Goal: Complete application form

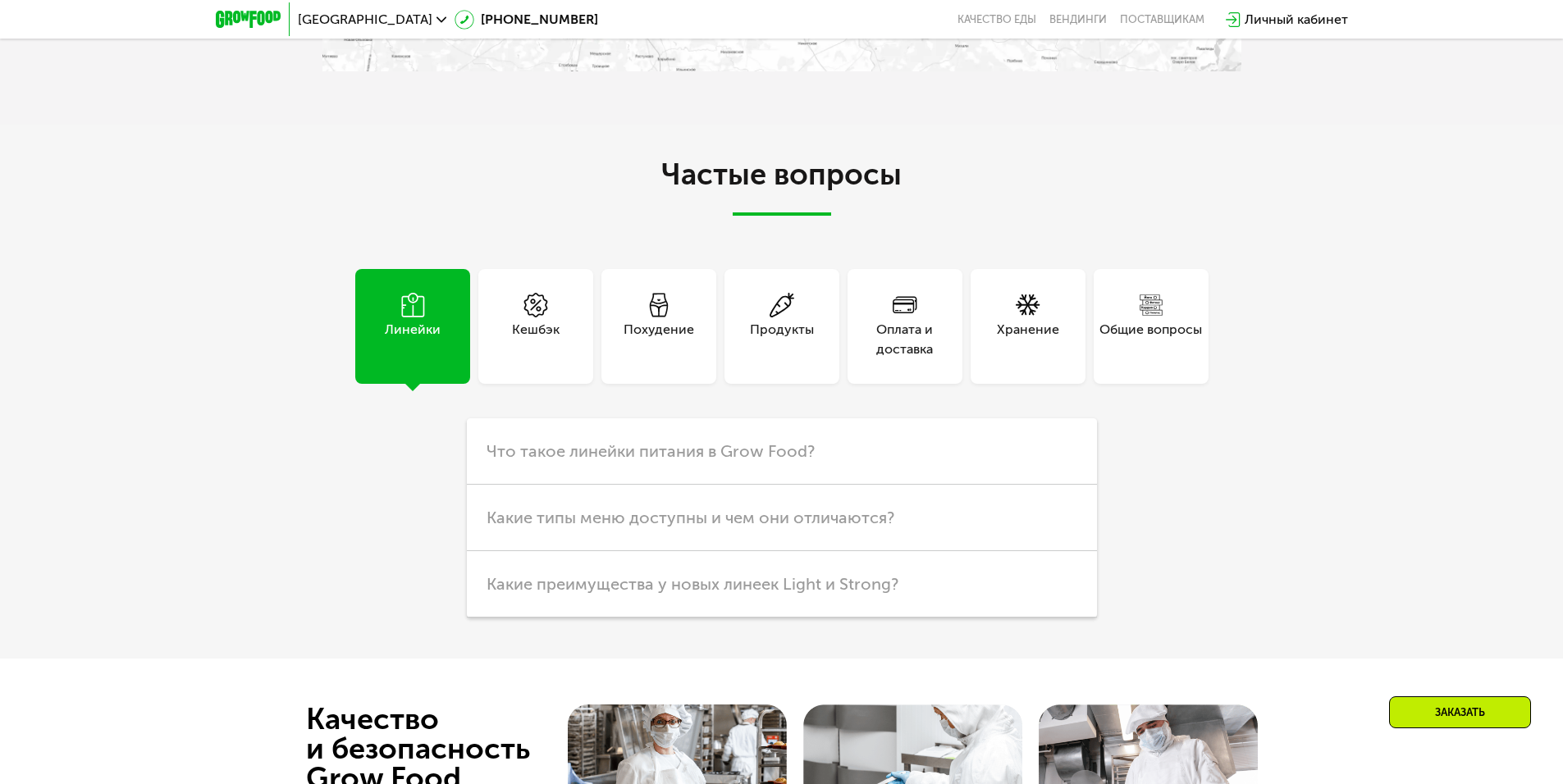
scroll to position [4982, 0]
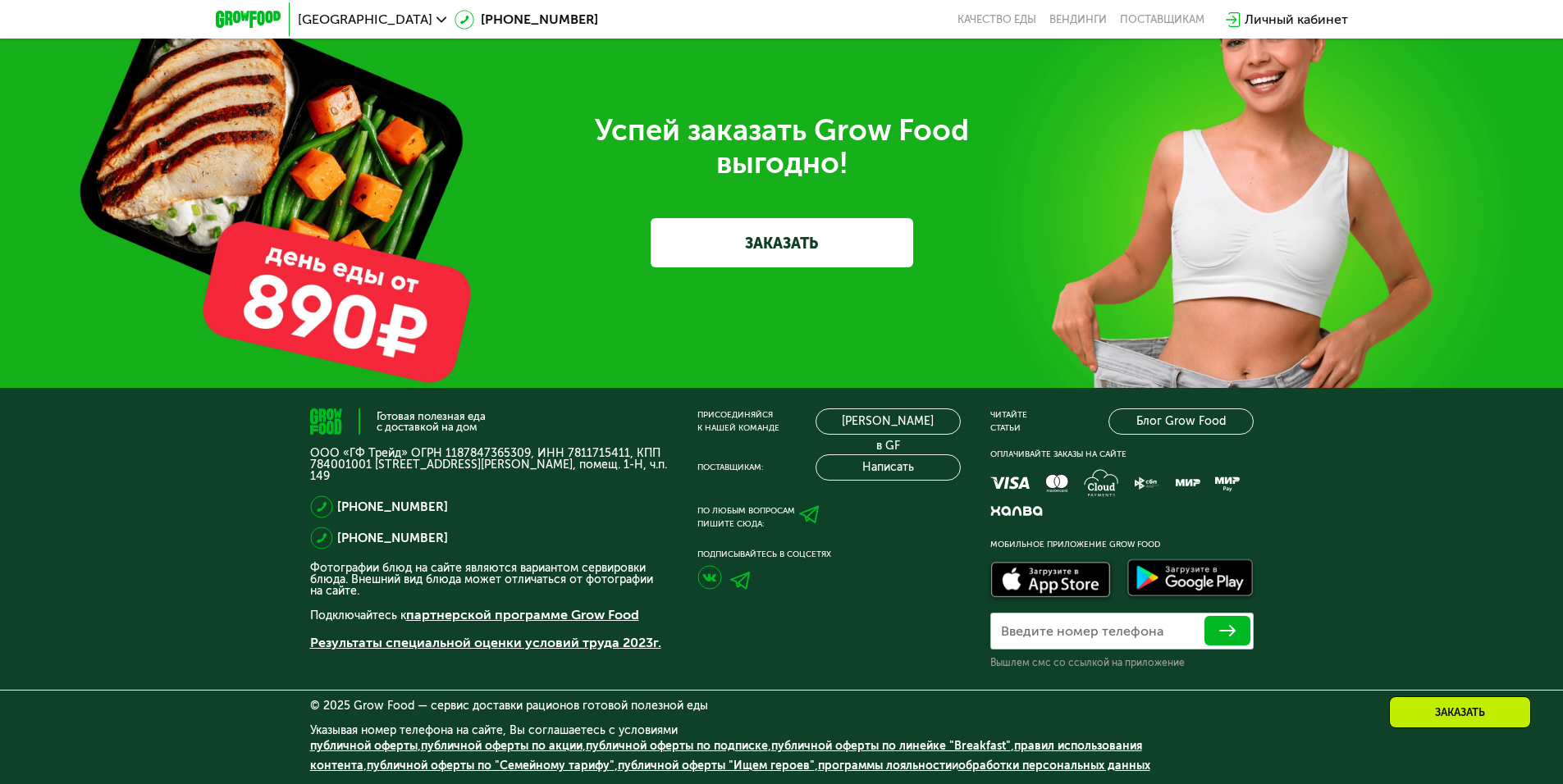
drag, startPoint x: 390, startPoint y: 527, endPoint x: 335, endPoint y: 508, distance: 58.2
click at [335, 508] on div "[PHONE_NUMBER] [PHONE_NUMBER]" at bounding box center [489, 522] width 358 height 54
copy div "[PHONE_NUMBER] [PHONE_NUMBER]"
click at [1422, 714] on div "Заказать" at bounding box center [1460, 711] width 142 height 32
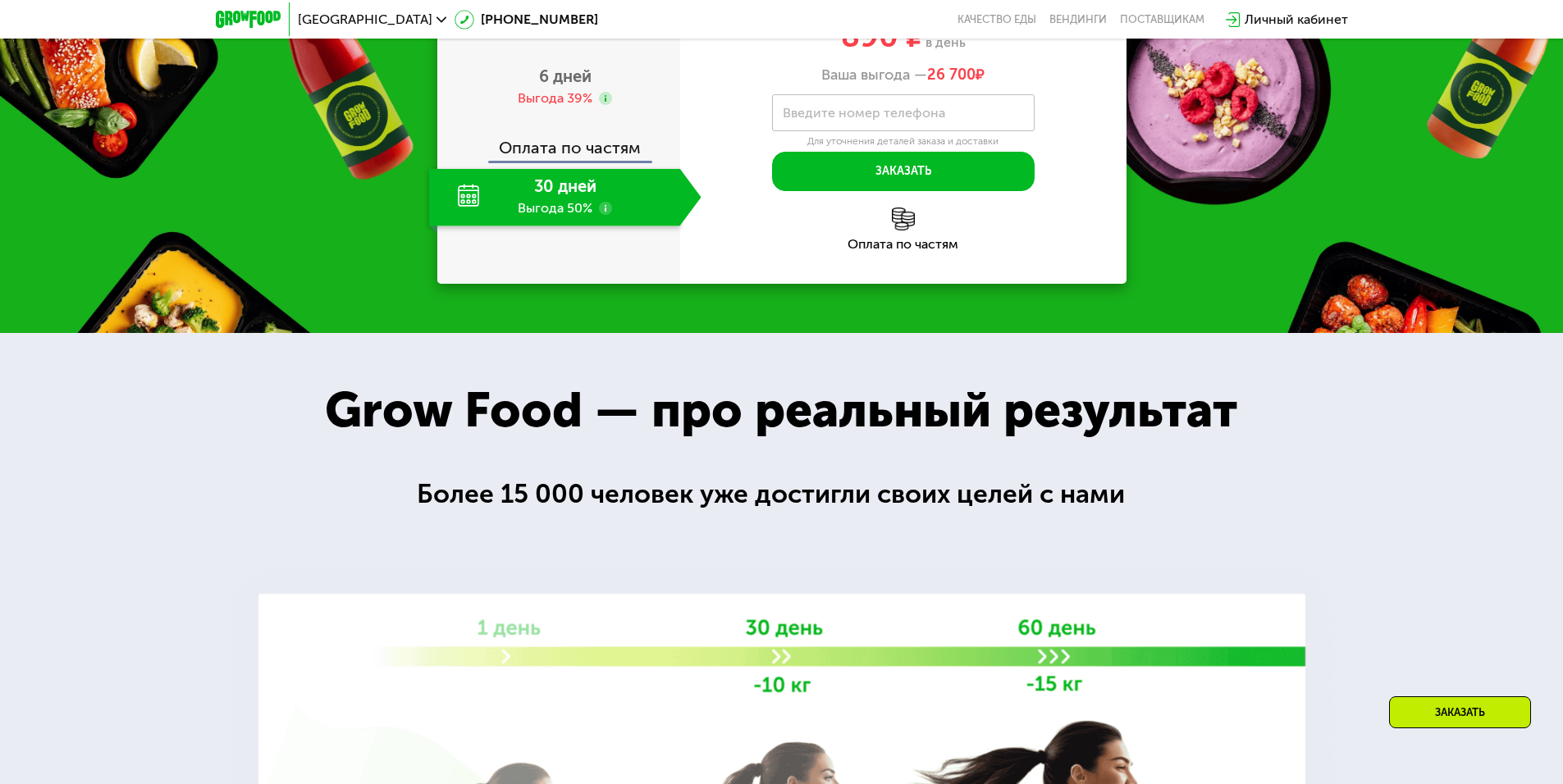
scroll to position [1672, 0]
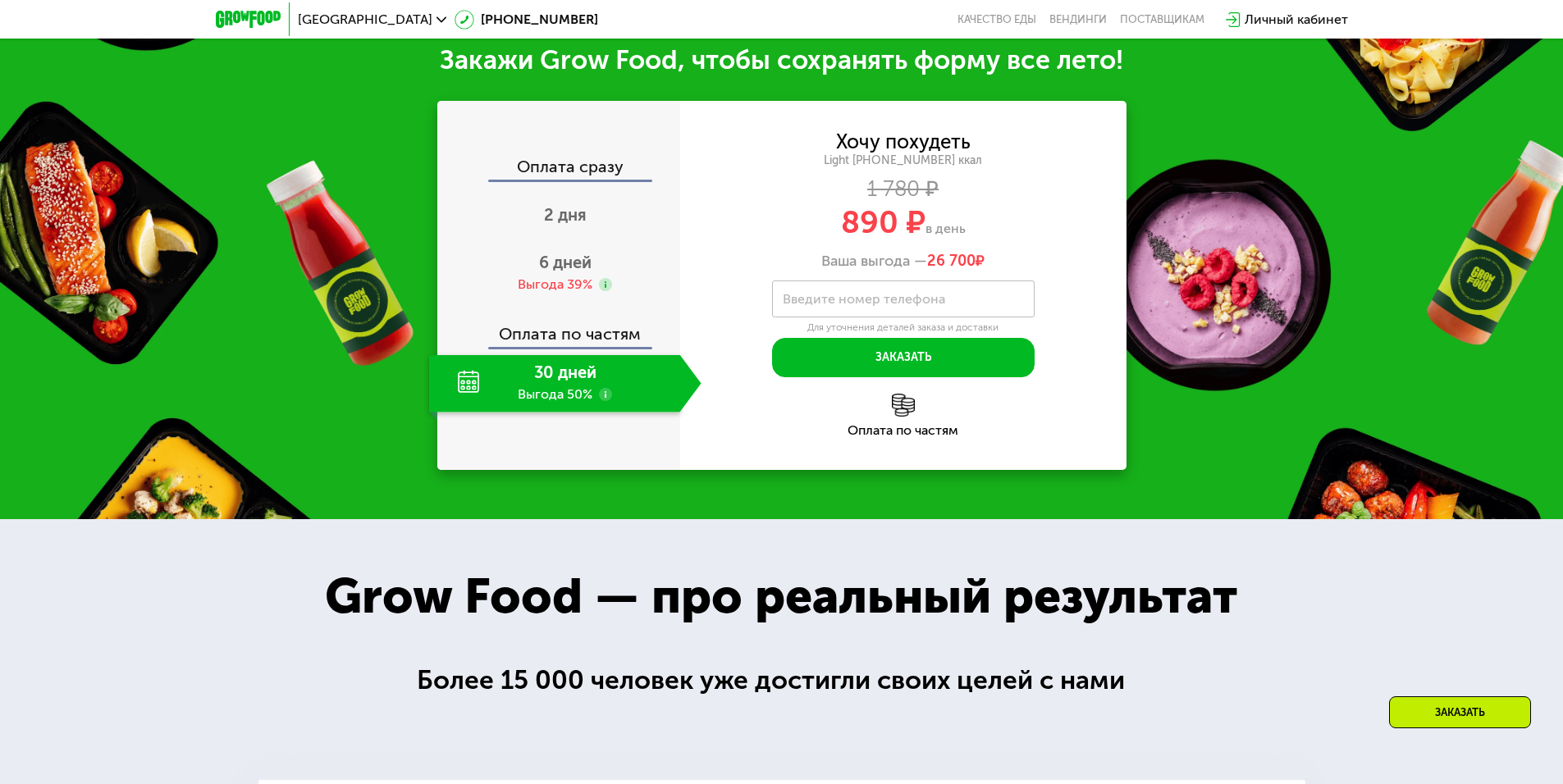
click at [879, 378] on div "Хочу похудеть Light [PHONE_NUMBER] ккал 1 780 ₽ 890 ₽ в день Ваша выгода — 26 7…" at bounding box center [904, 255] width 446 height 245
click at [881, 304] on label "Введите номер телефона" at bounding box center [863, 299] width 163 height 9
click at [881, 318] on input "Введите номер телефона" at bounding box center [904, 299] width 263 height 37
type input "**********"
click at [748, 378] on div "**********" at bounding box center [904, 255] width 446 height 245
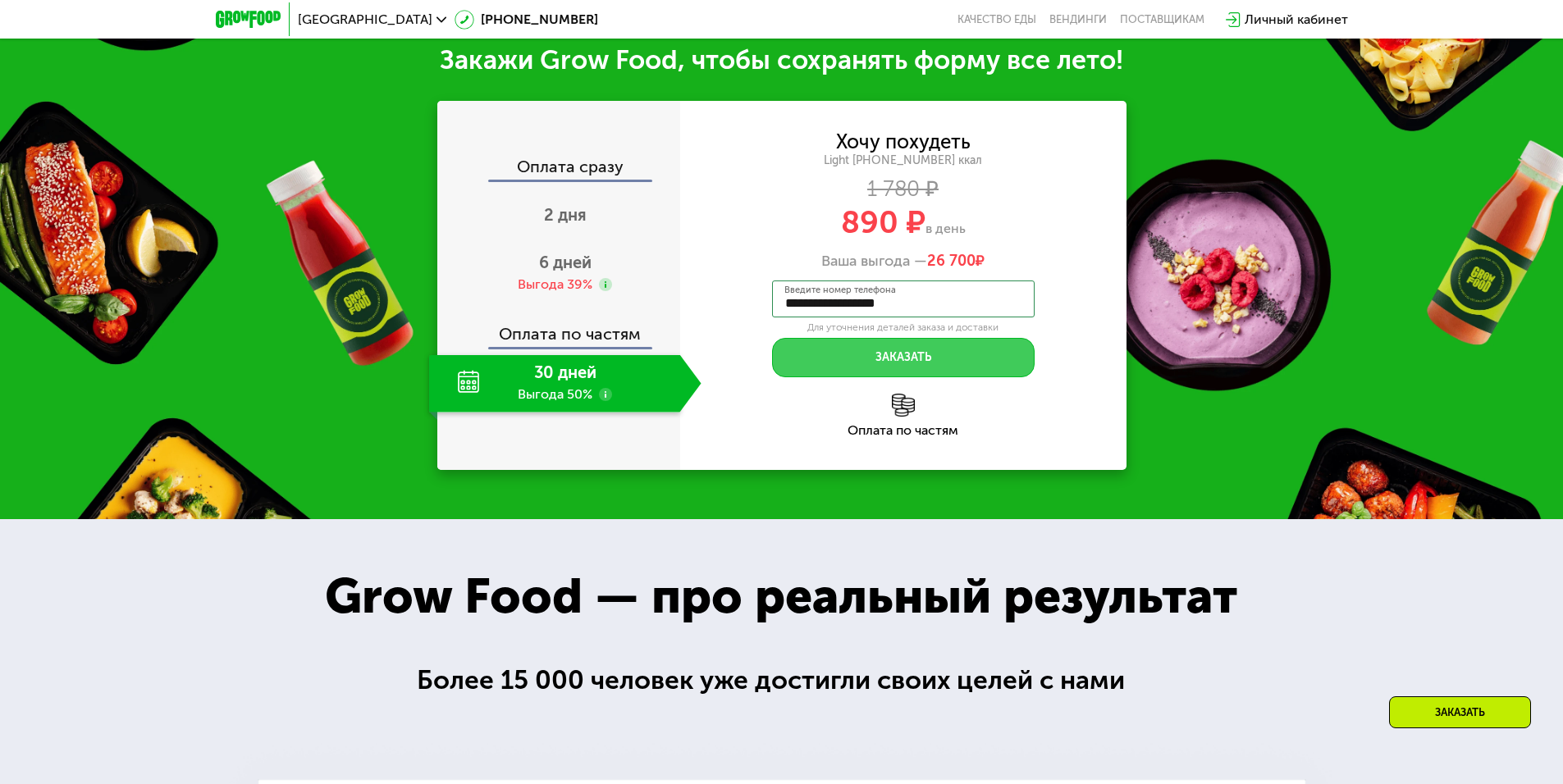
click at [825, 377] on button "Заказать" at bounding box center [904, 357] width 263 height 39
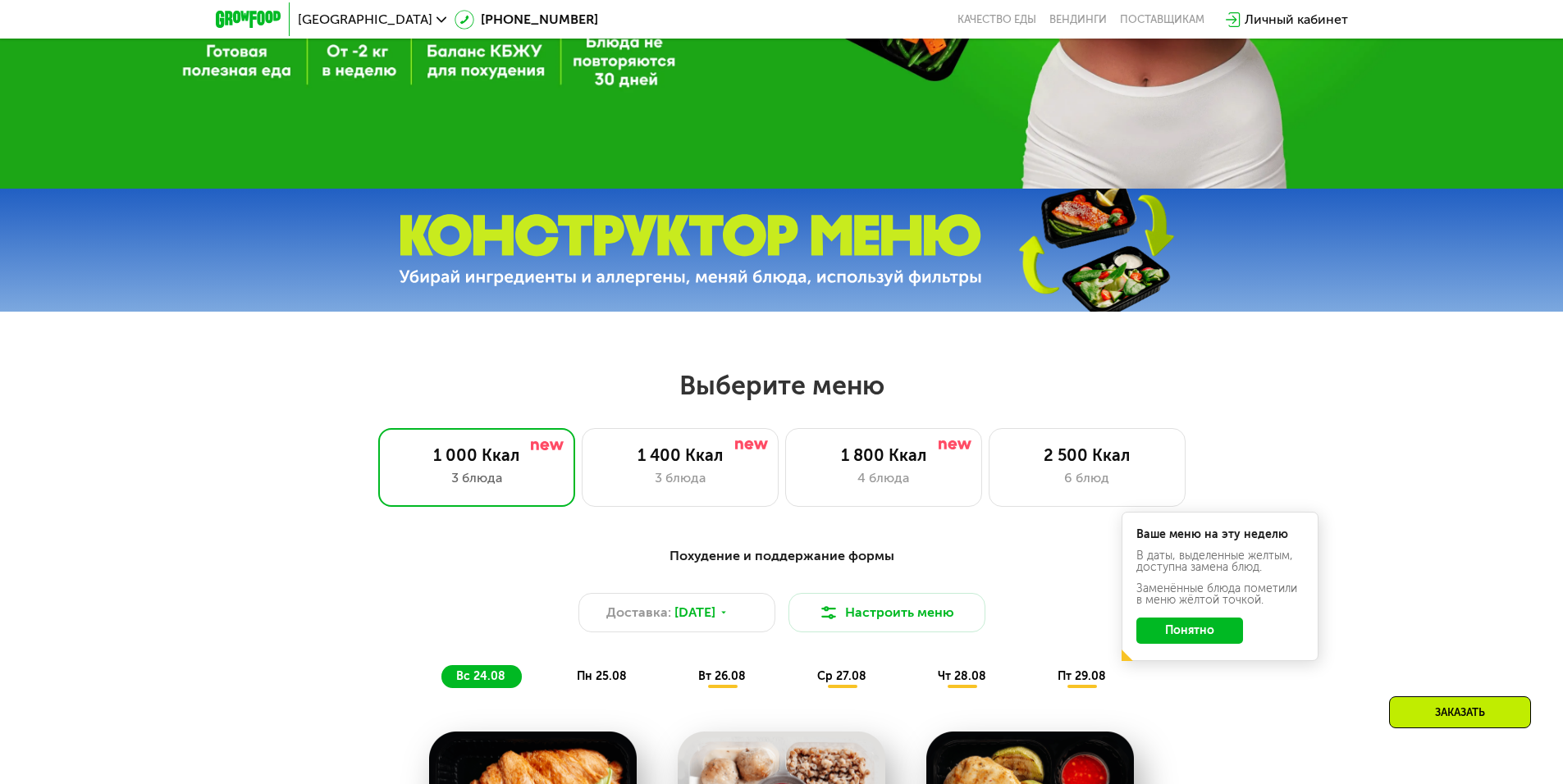
scroll to position [0, 0]
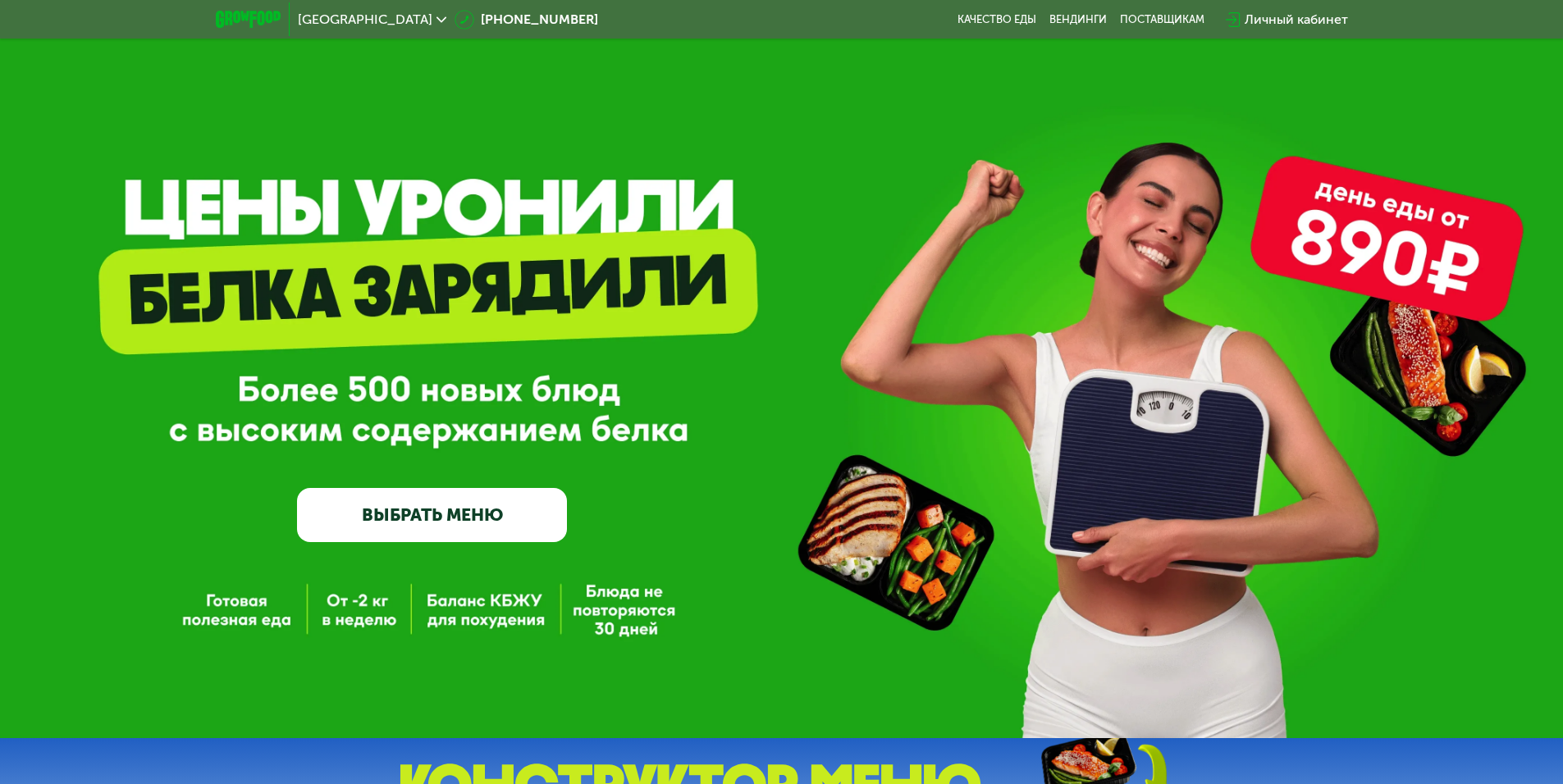
click at [407, 504] on link "ВЫБРАТЬ МЕНЮ" at bounding box center [432, 515] width 270 height 54
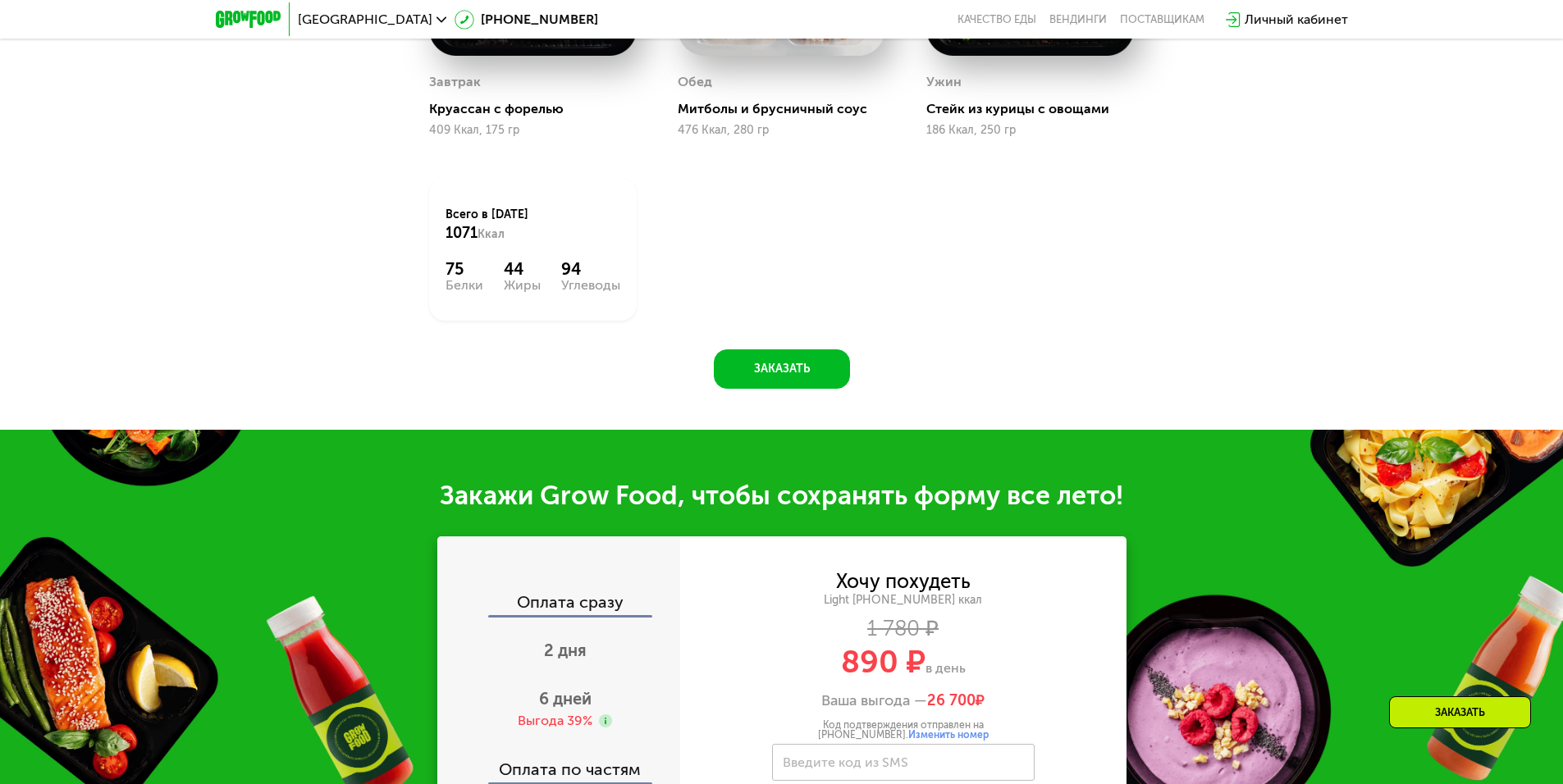
click at [1403, 721] on div "Заказать" at bounding box center [1460, 711] width 142 height 32
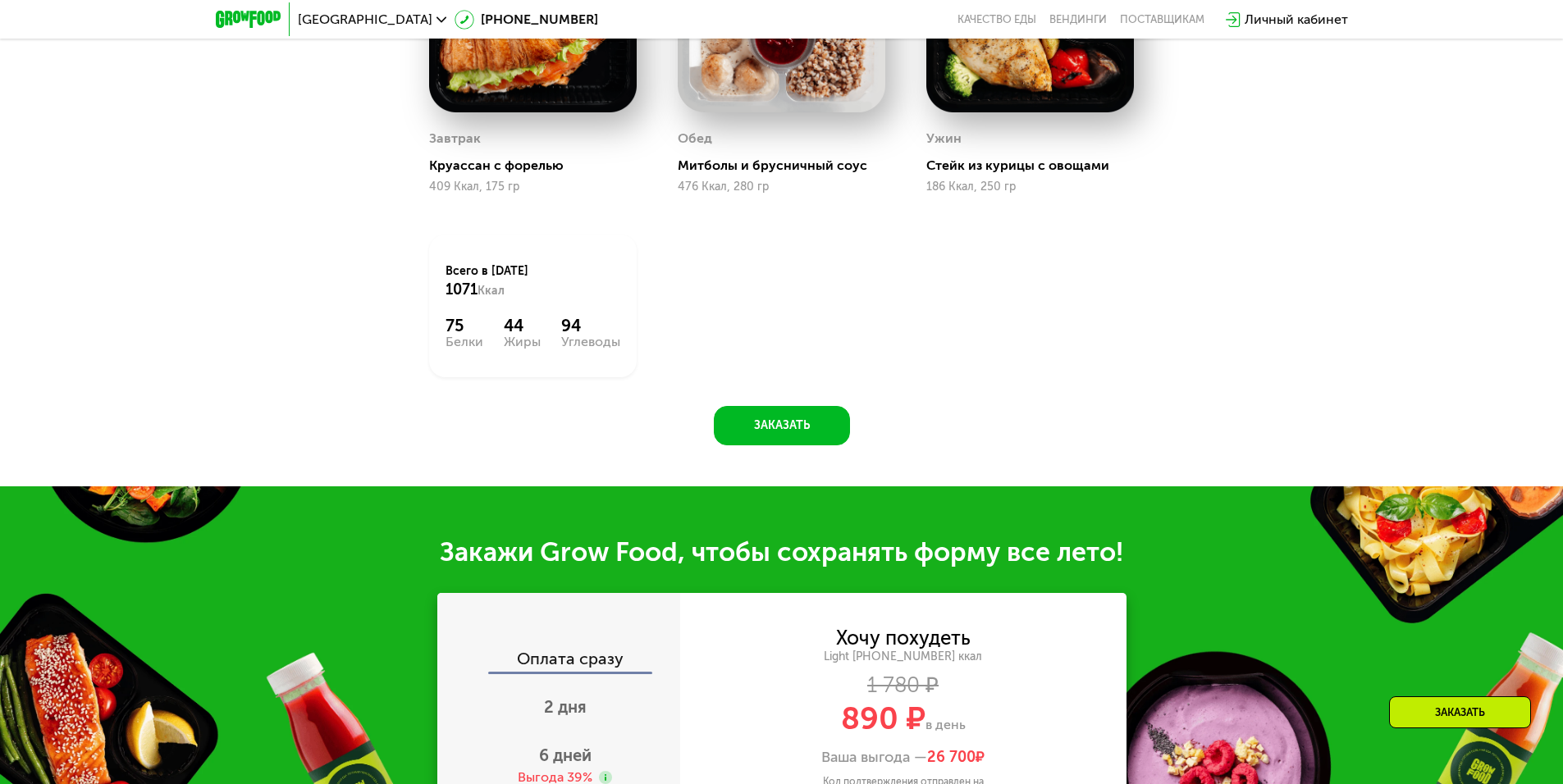
scroll to position [993, 0]
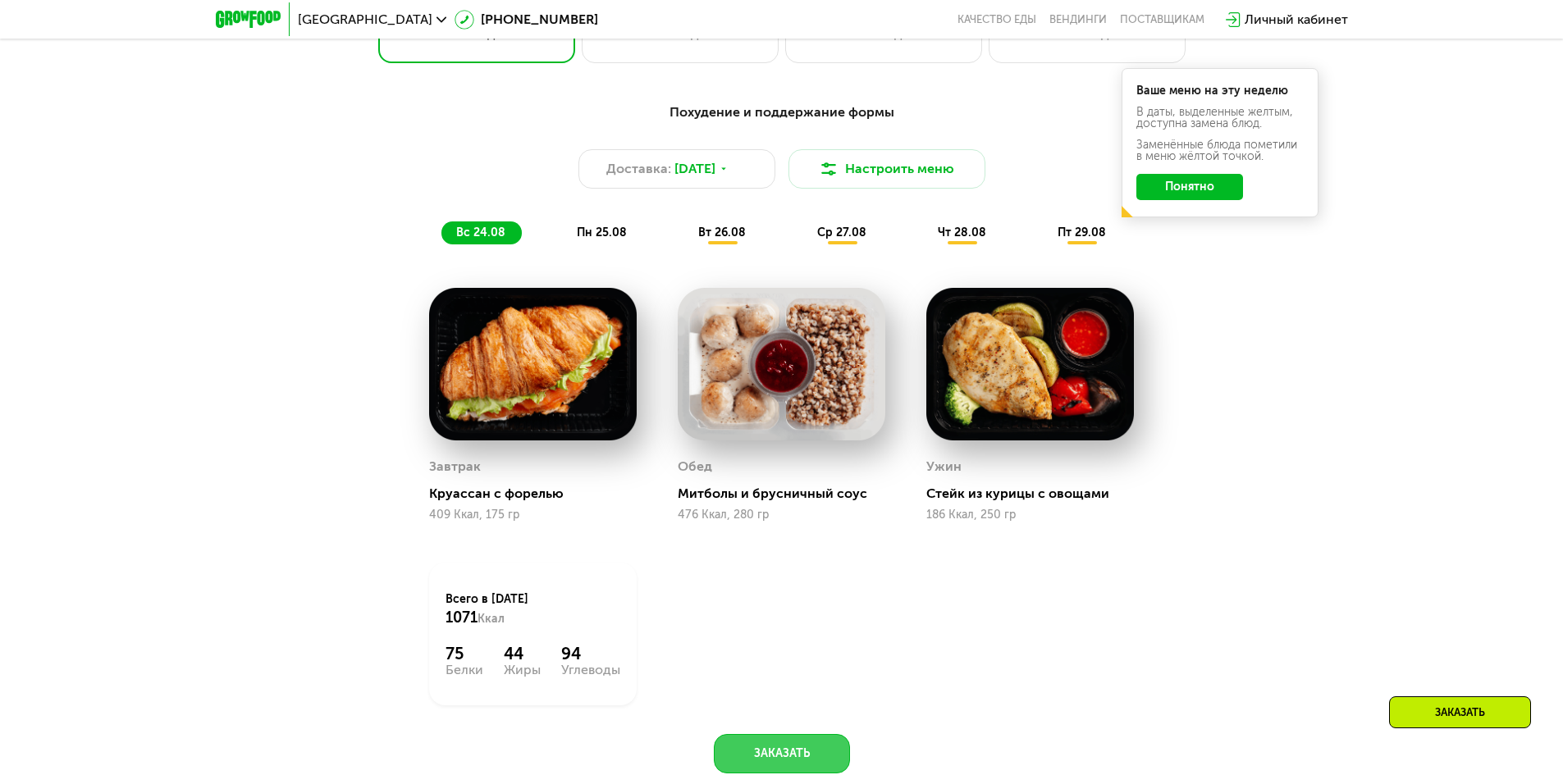
click at [749, 743] on button "Заказать" at bounding box center [782, 754] width 136 height 39
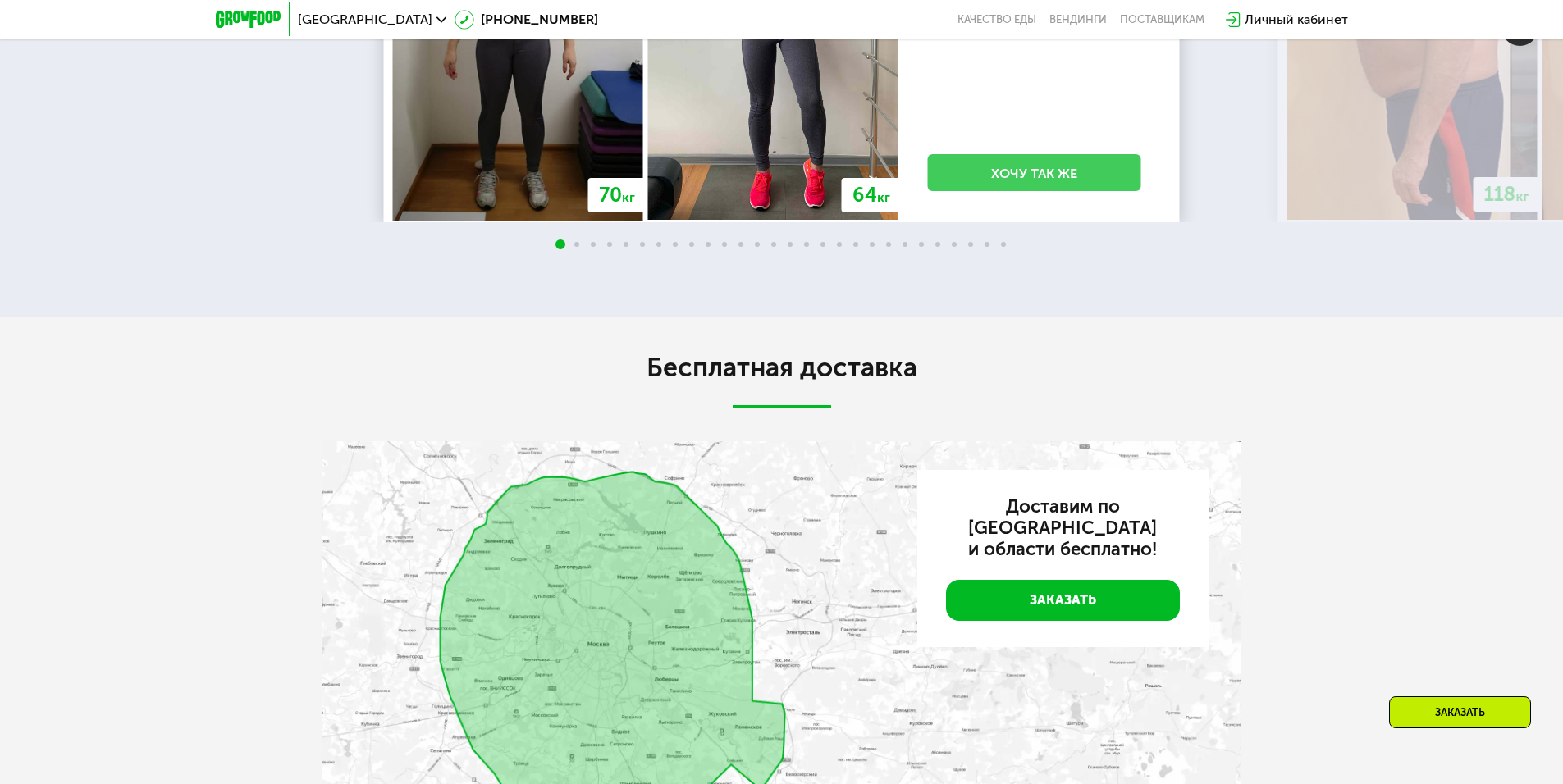
scroll to position [3618, 0]
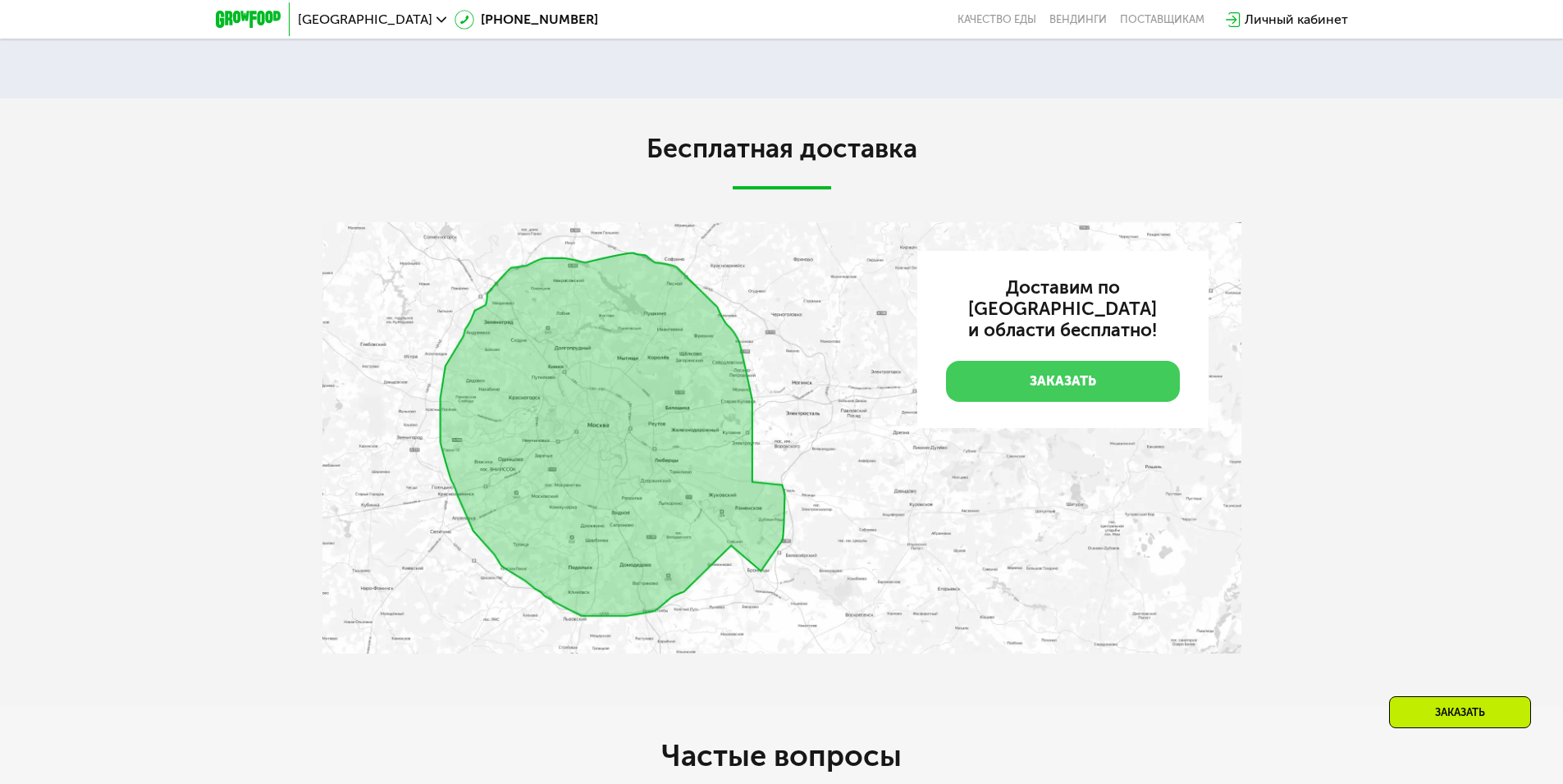
click at [1063, 381] on link "Заказать" at bounding box center [1063, 381] width 234 height 41
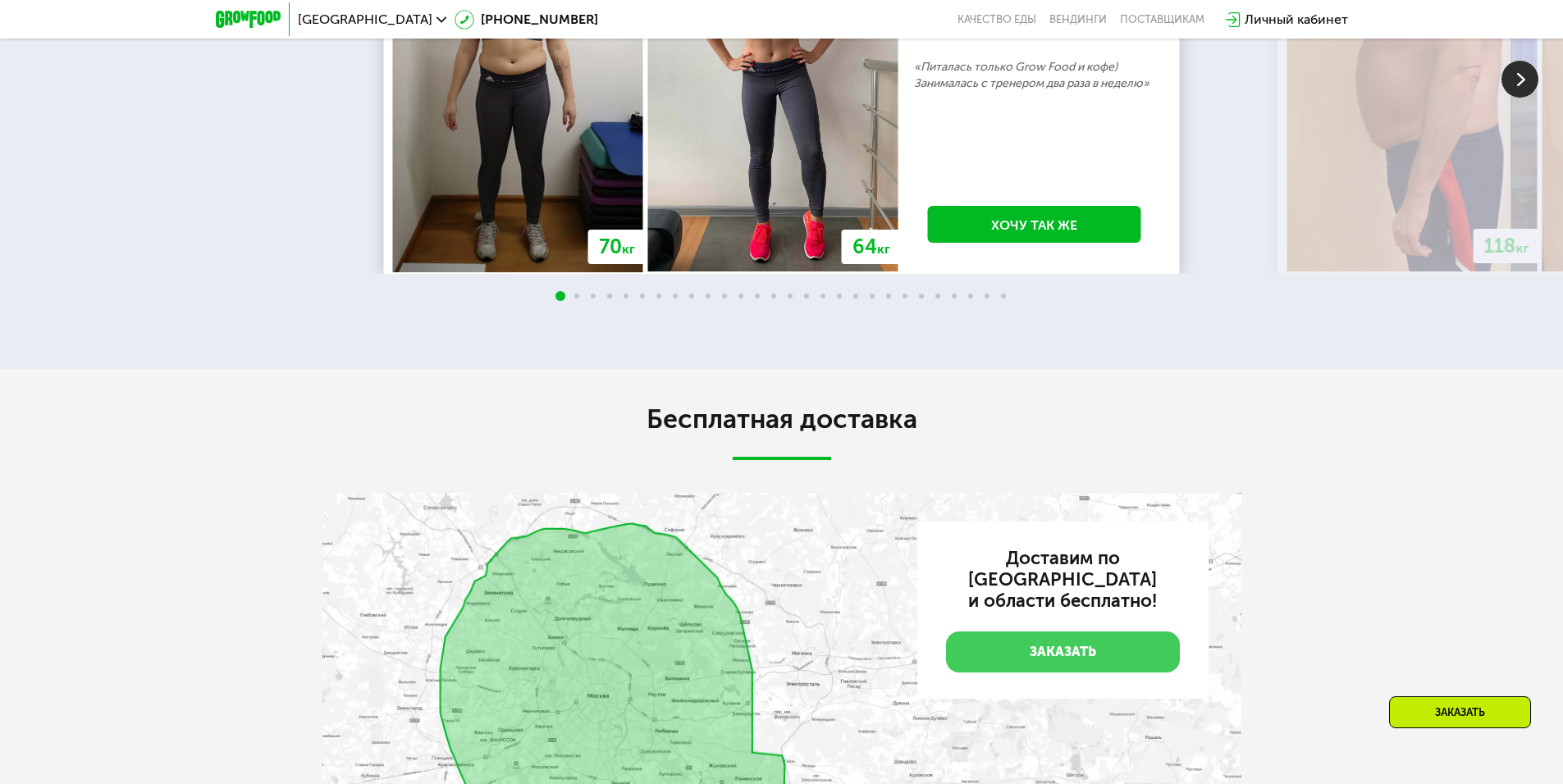
click at [1132, 369] on div "Бесплатная доставка Доставим по [GEOGRAPHIC_DATA] и области бесплатно! Заказать" at bounding box center [782, 673] width 1563 height 608
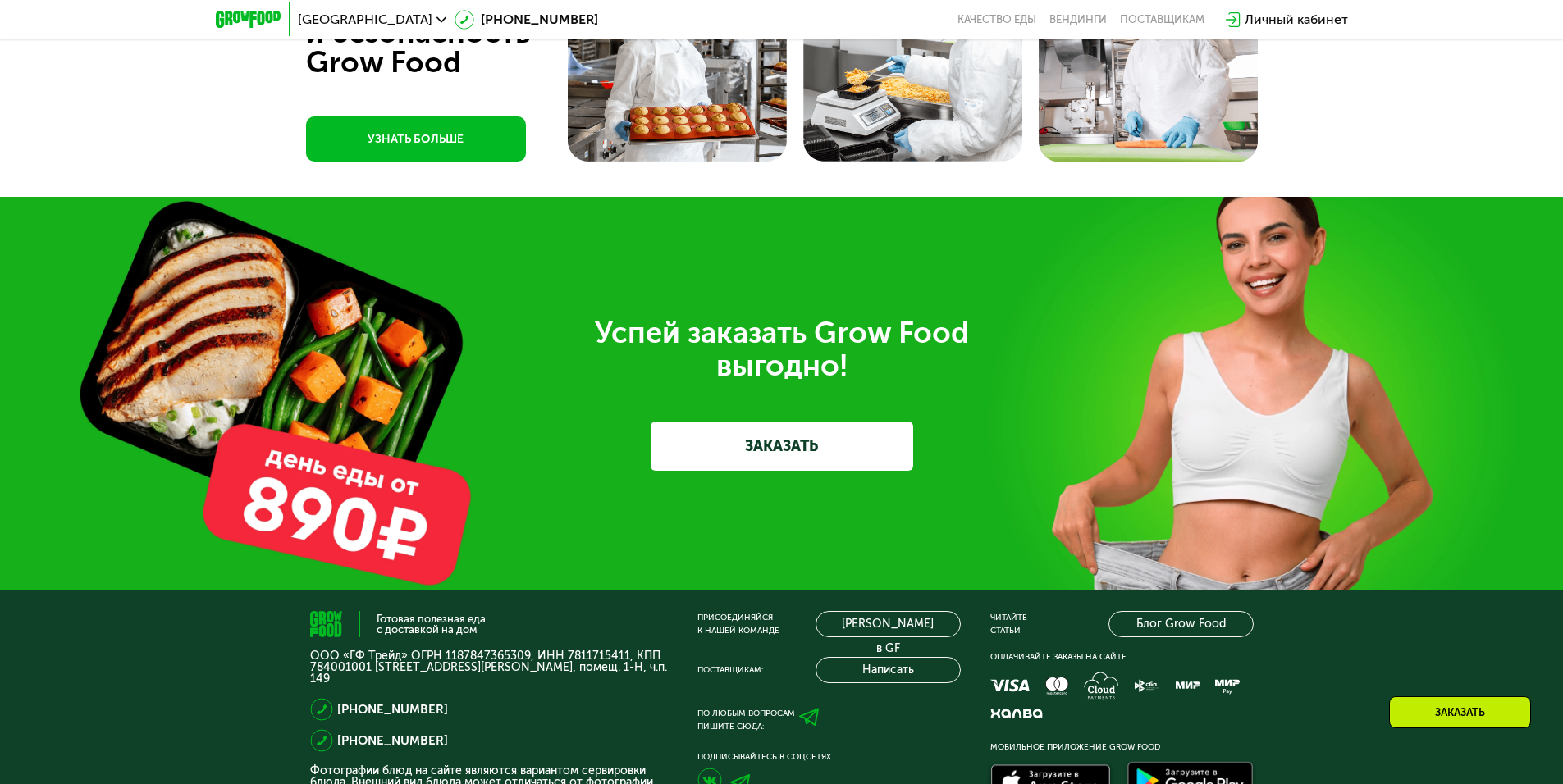
scroll to position [5124, 0]
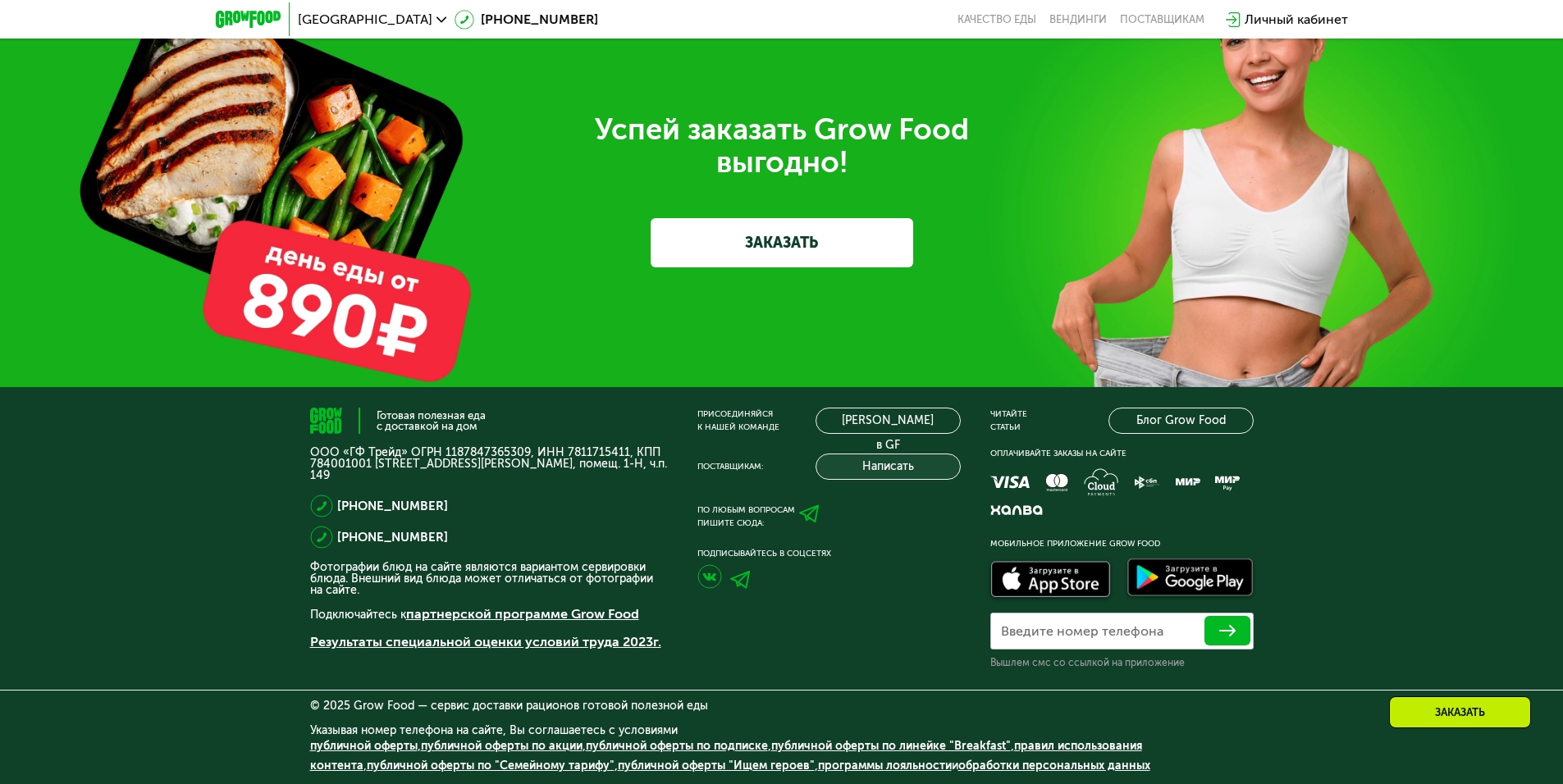
click at [873, 465] on button "Написать" at bounding box center [888, 466] width 145 height 27
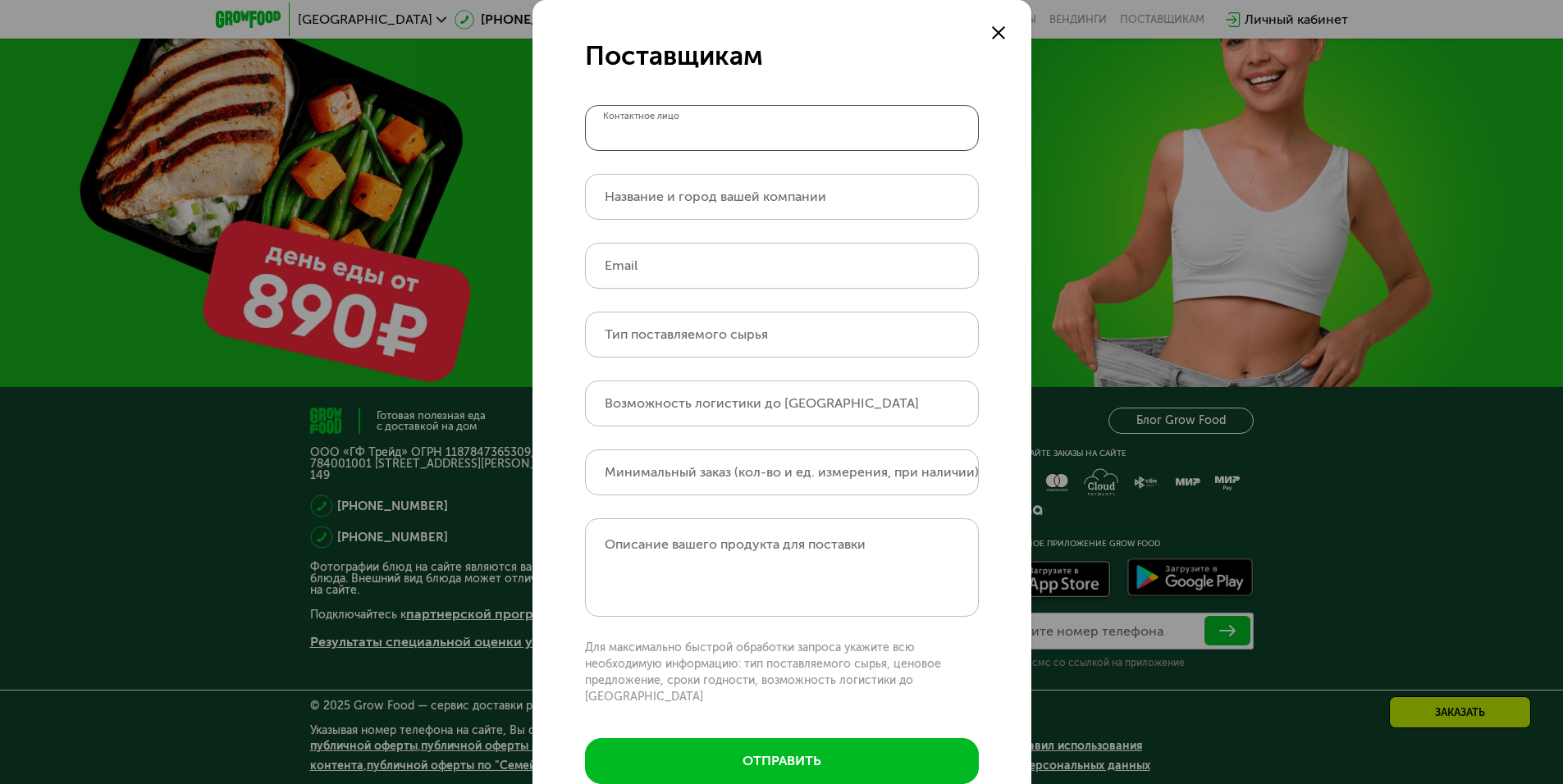
click at [760, 129] on input "Контактное лицо" at bounding box center [782, 128] width 394 height 46
paste input "*******"
type input "*******"
click at [620, 224] on form "Поставщикам ******* Контактное лицо Название и город вашей компании Email Тип п…" at bounding box center [782, 418] width 499 height 836
click at [638, 214] on input "Название и город вашей компании" at bounding box center [782, 196] width 394 height 46
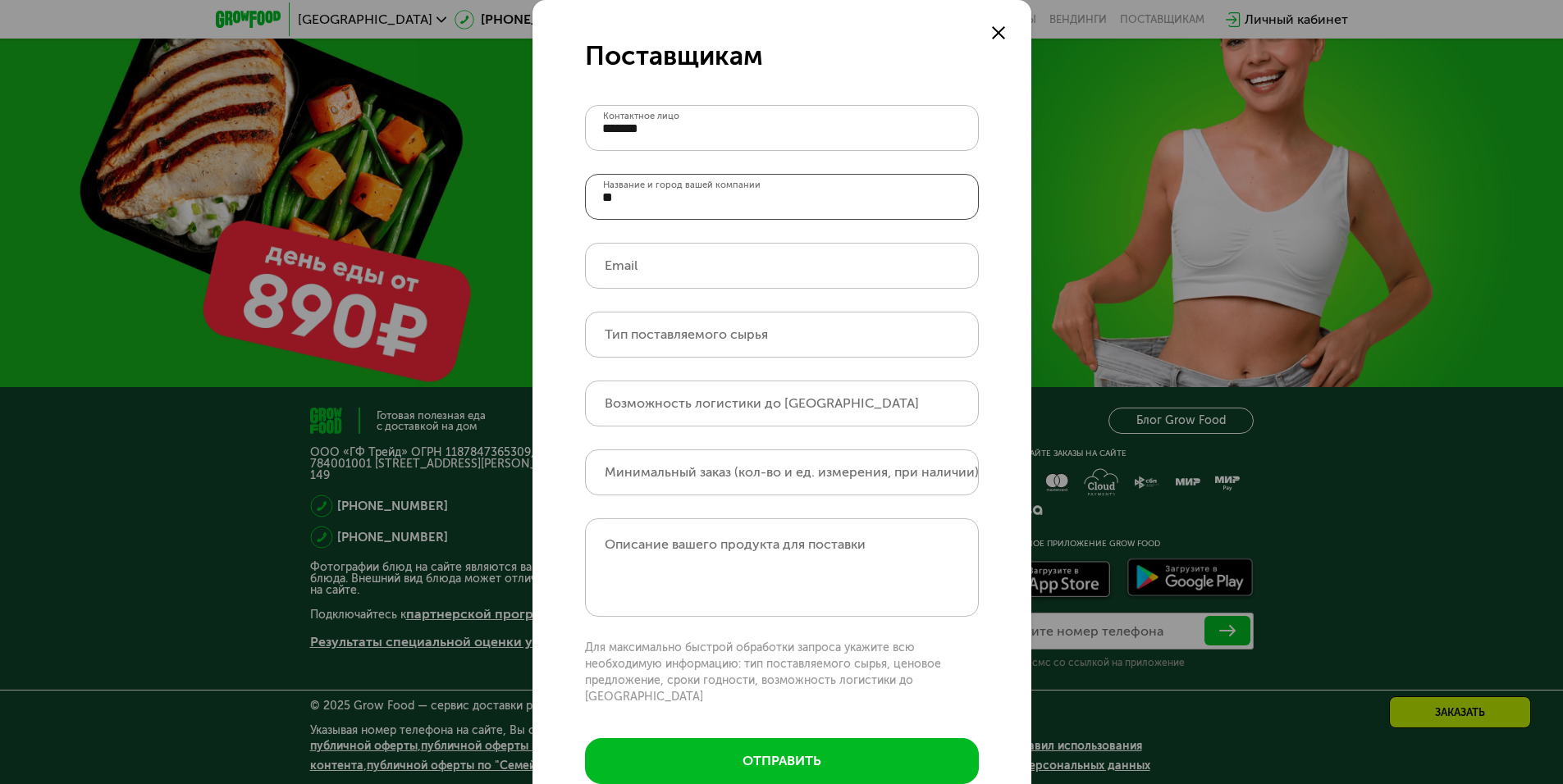
type input "*"
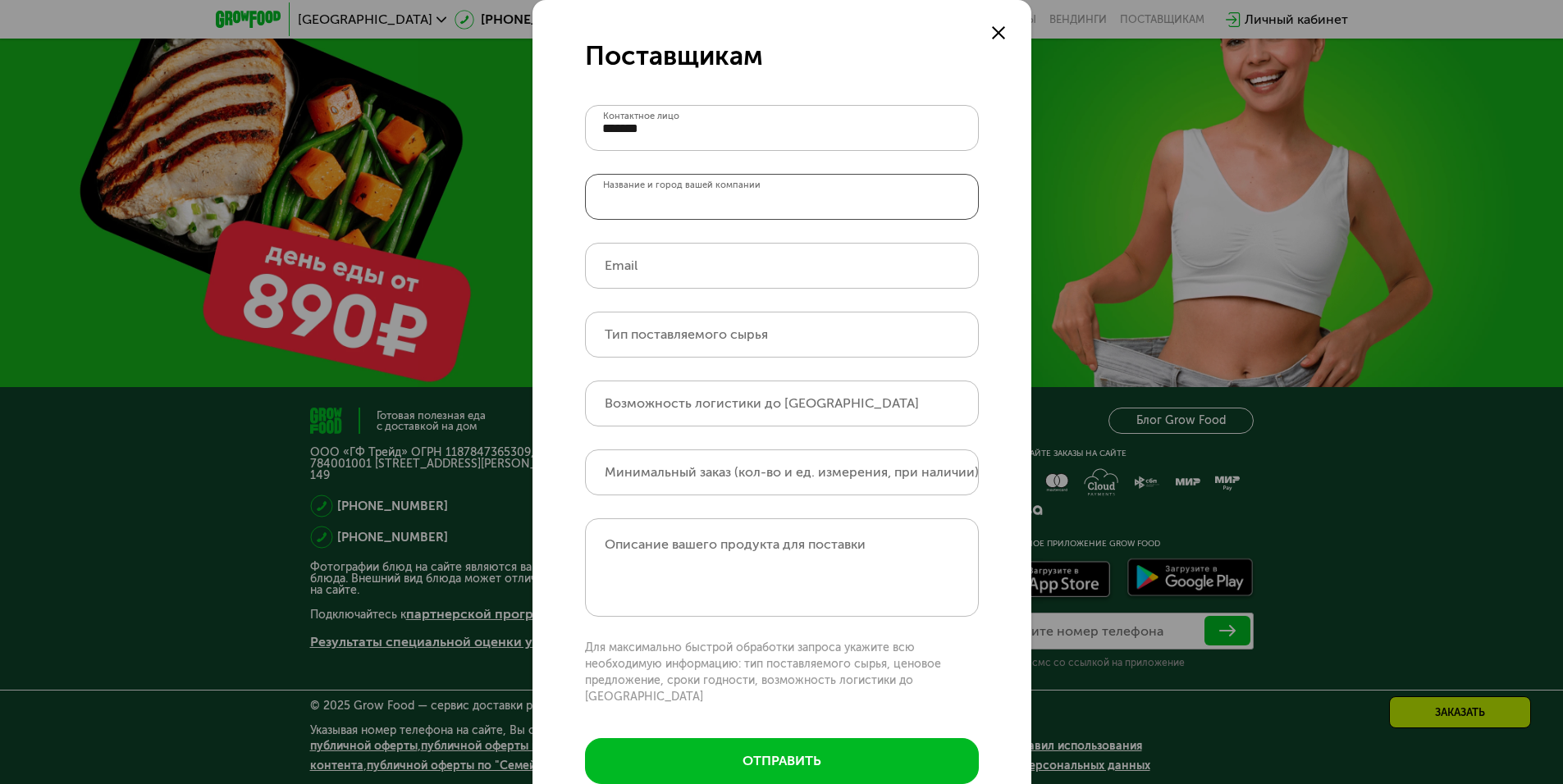
type input "*"
type input "**********"
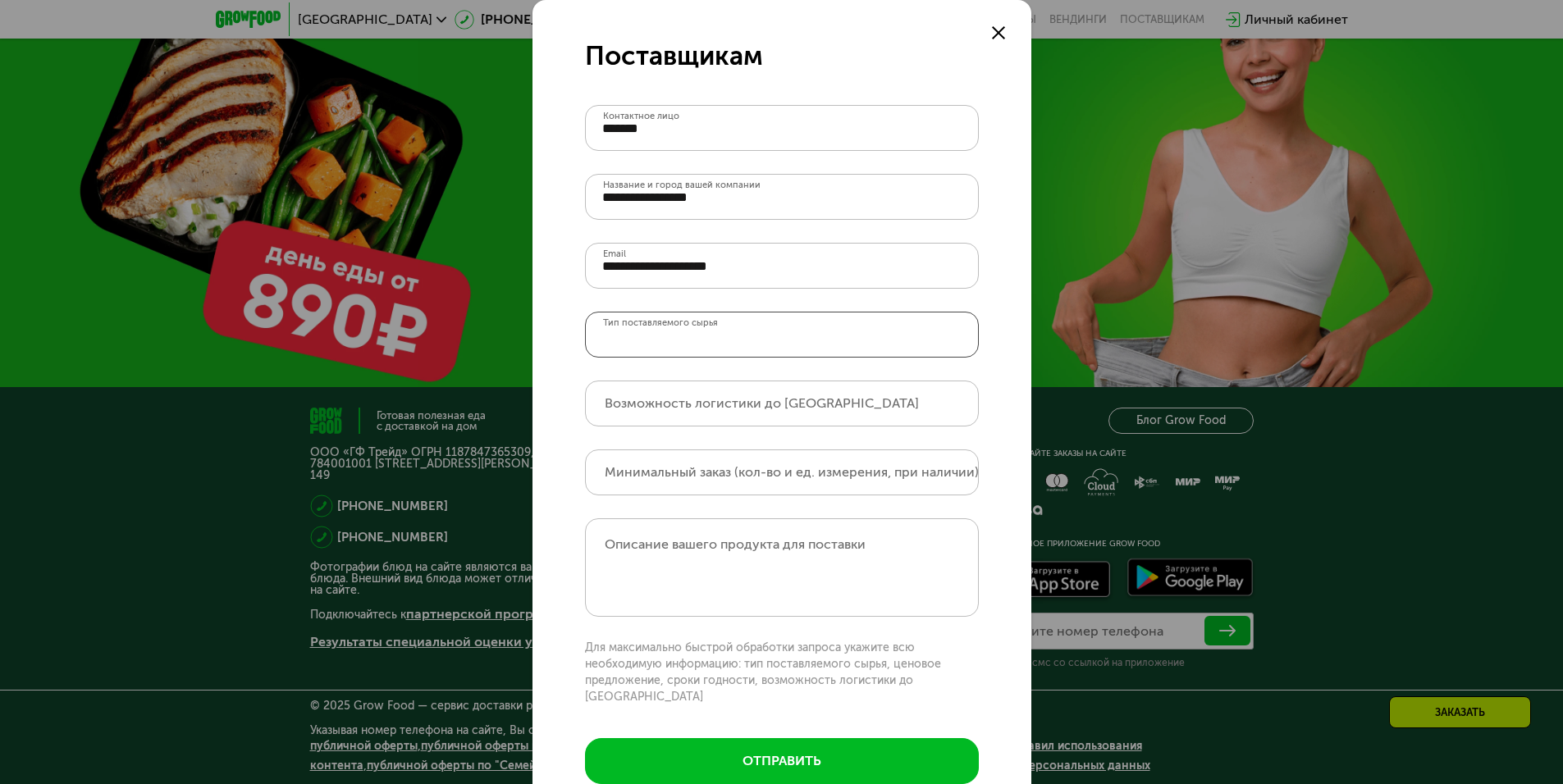
click at [700, 350] on input "Тип поставляемого сырья" at bounding box center [782, 334] width 394 height 46
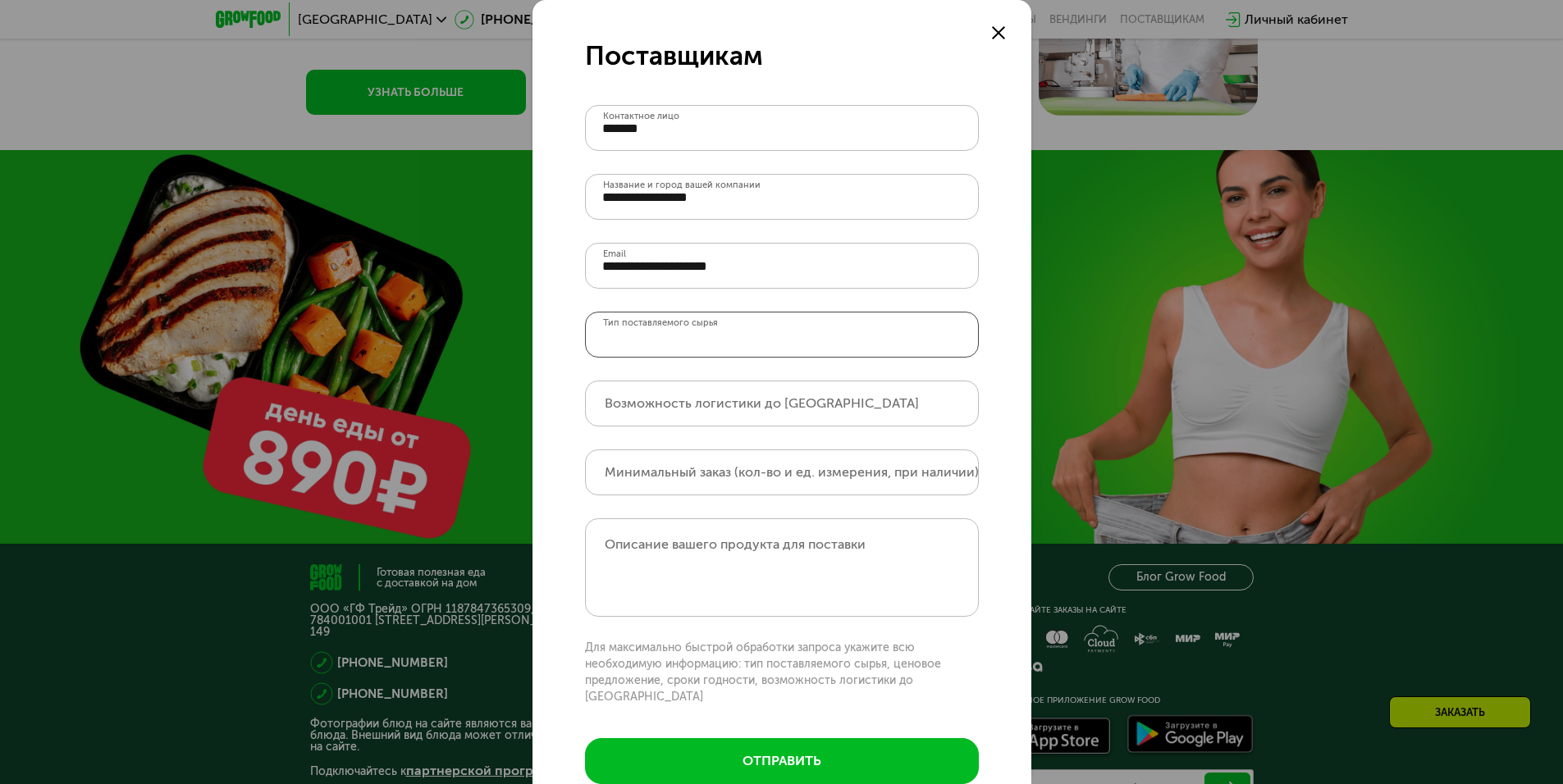
scroll to position [4960, 0]
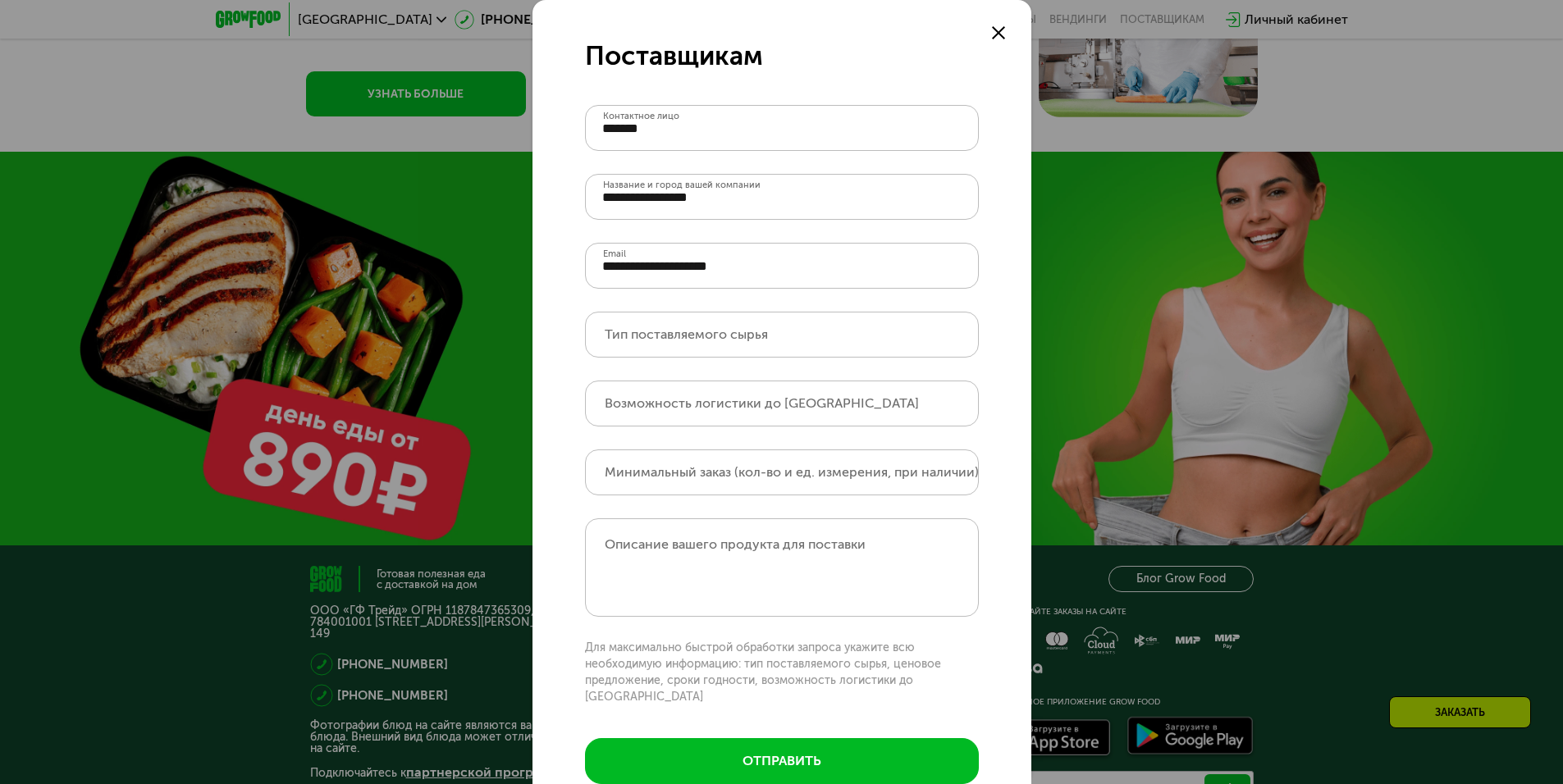
click at [993, 30] on icon at bounding box center [998, 33] width 13 height 13
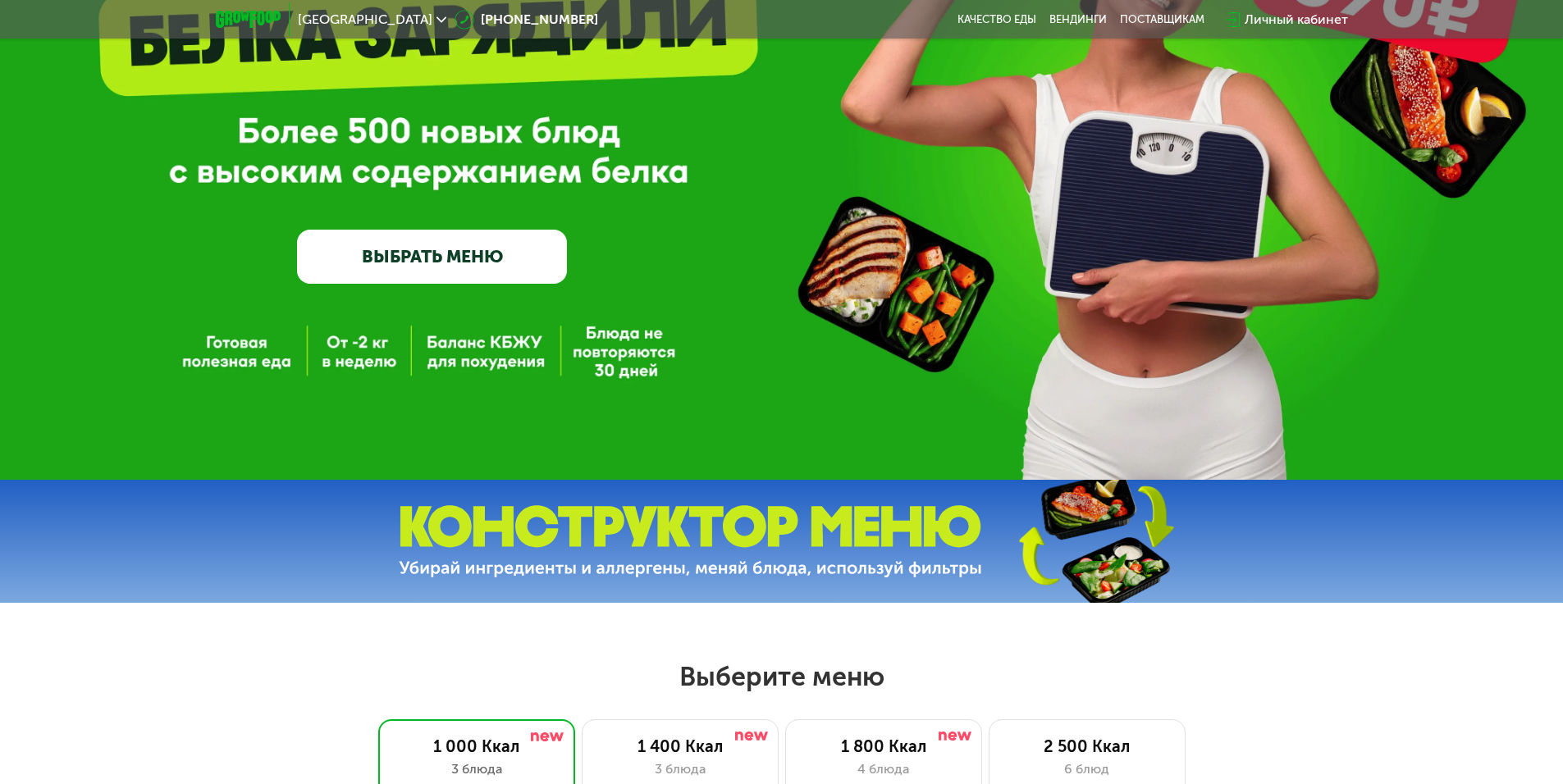
scroll to position [0, 0]
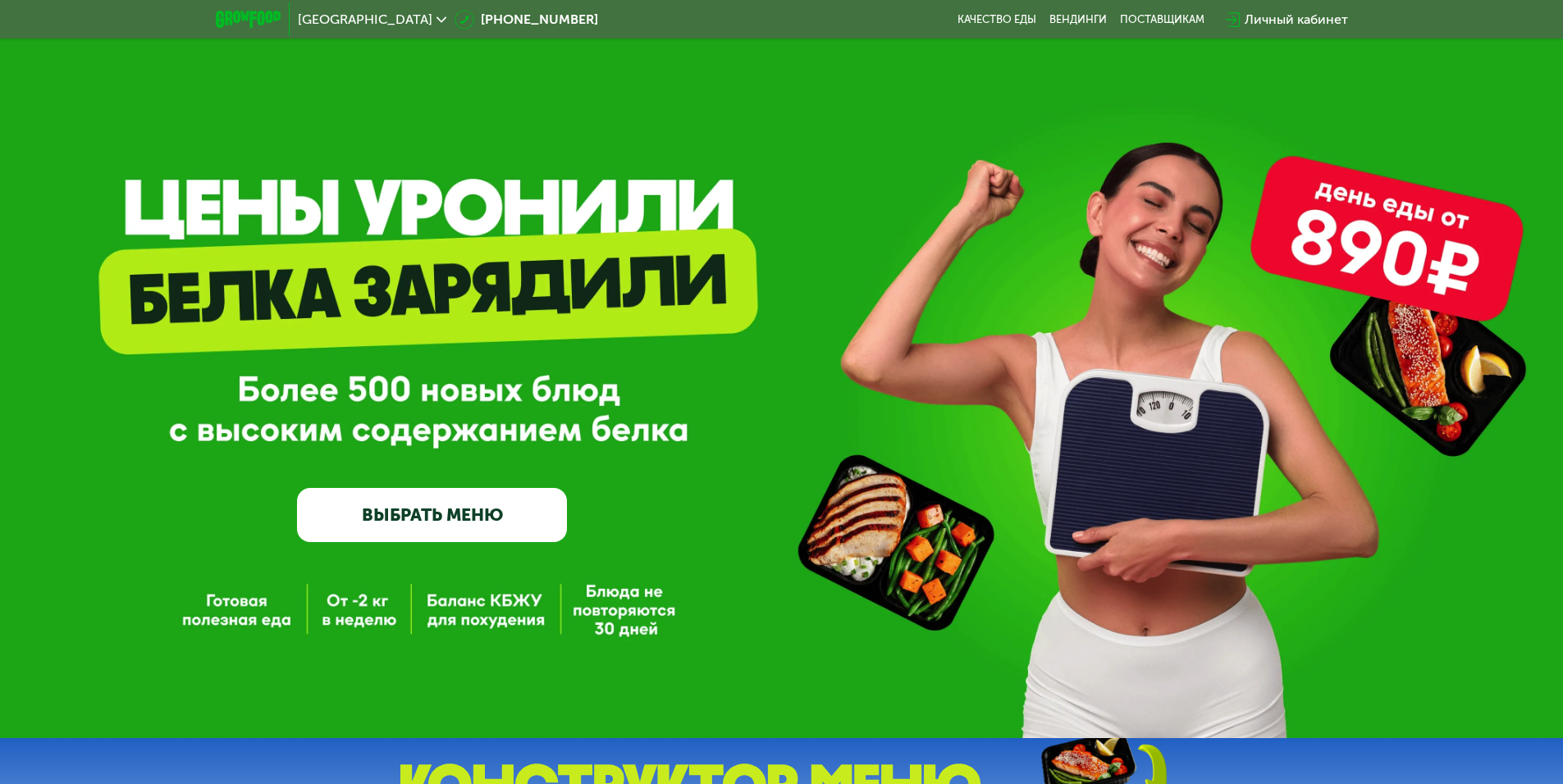
click at [327, 18] on span "[GEOGRAPHIC_DATA]" at bounding box center [365, 19] width 135 height 13
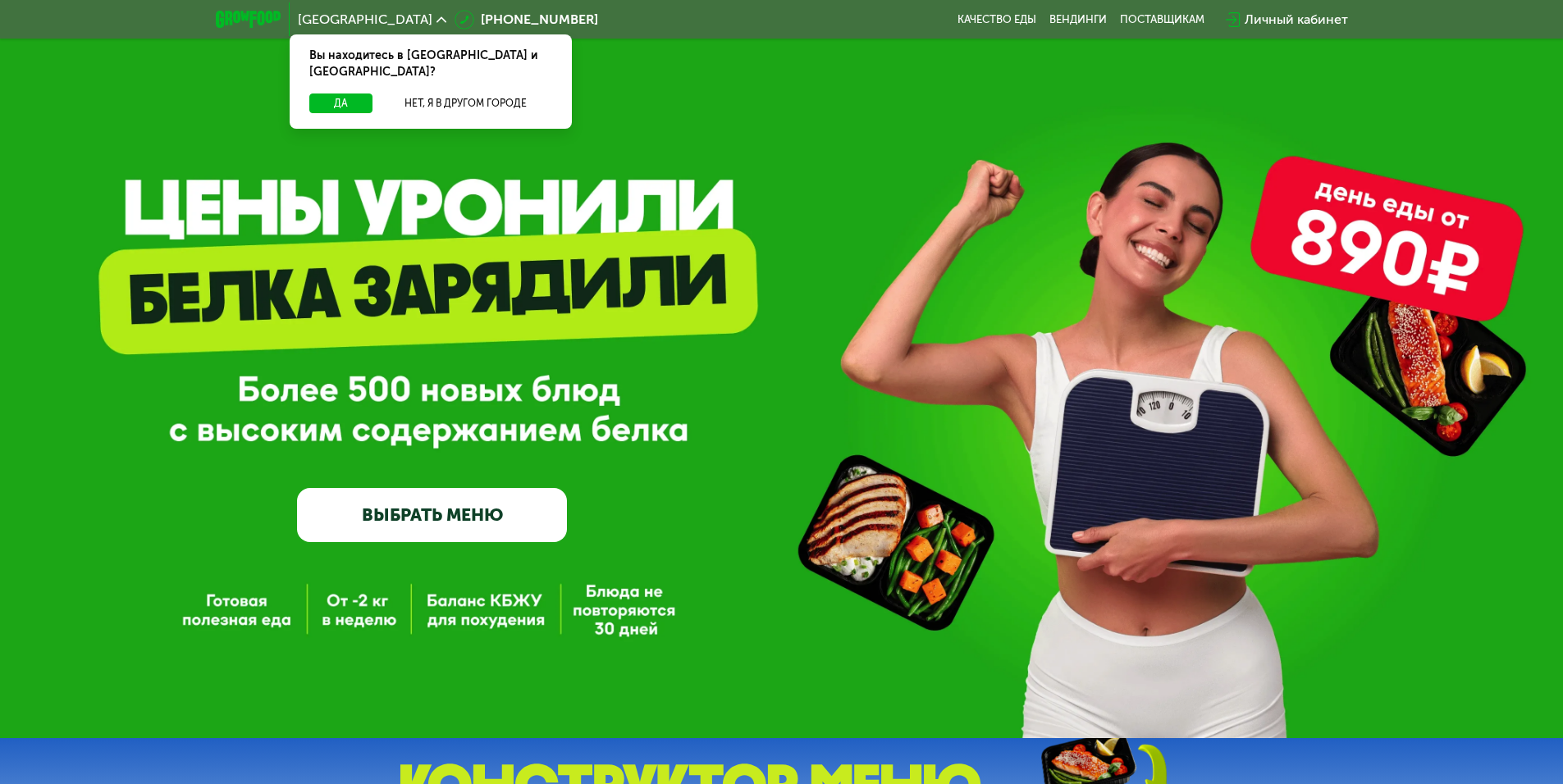
click at [327, 18] on span "[GEOGRAPHIC_DATA]" at bounding box center [365, 19] width 135 height 13
click at [1014, 333] on div "GrowFood — доставка правильного питания ВЫБРАТЬ МЕНЮ" at bounding box center [782, 396] width 1563 height 293
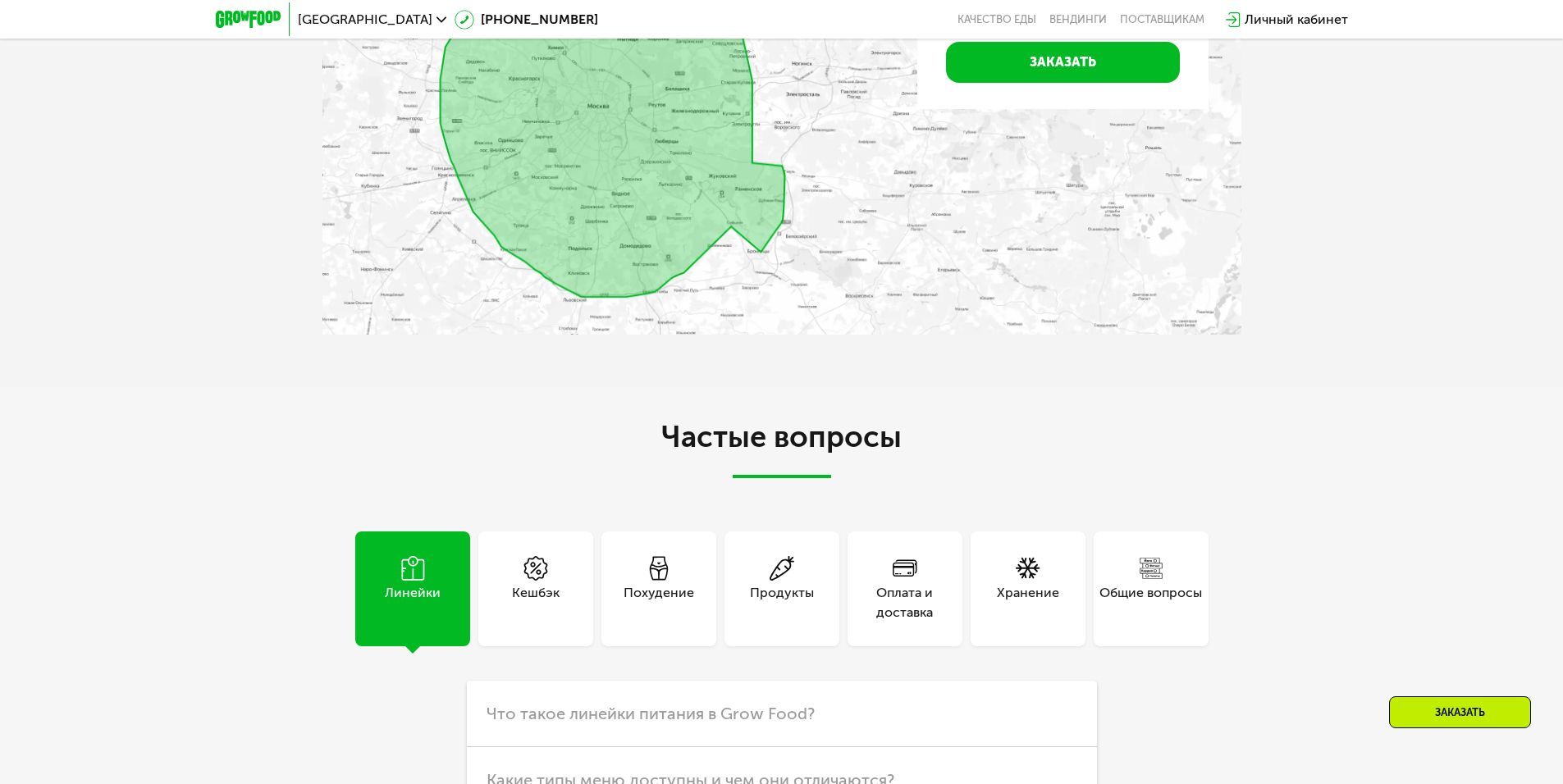
click at [1445, 700] on div "Заказать" at bounding box center [1460, 711] width 142 height 32
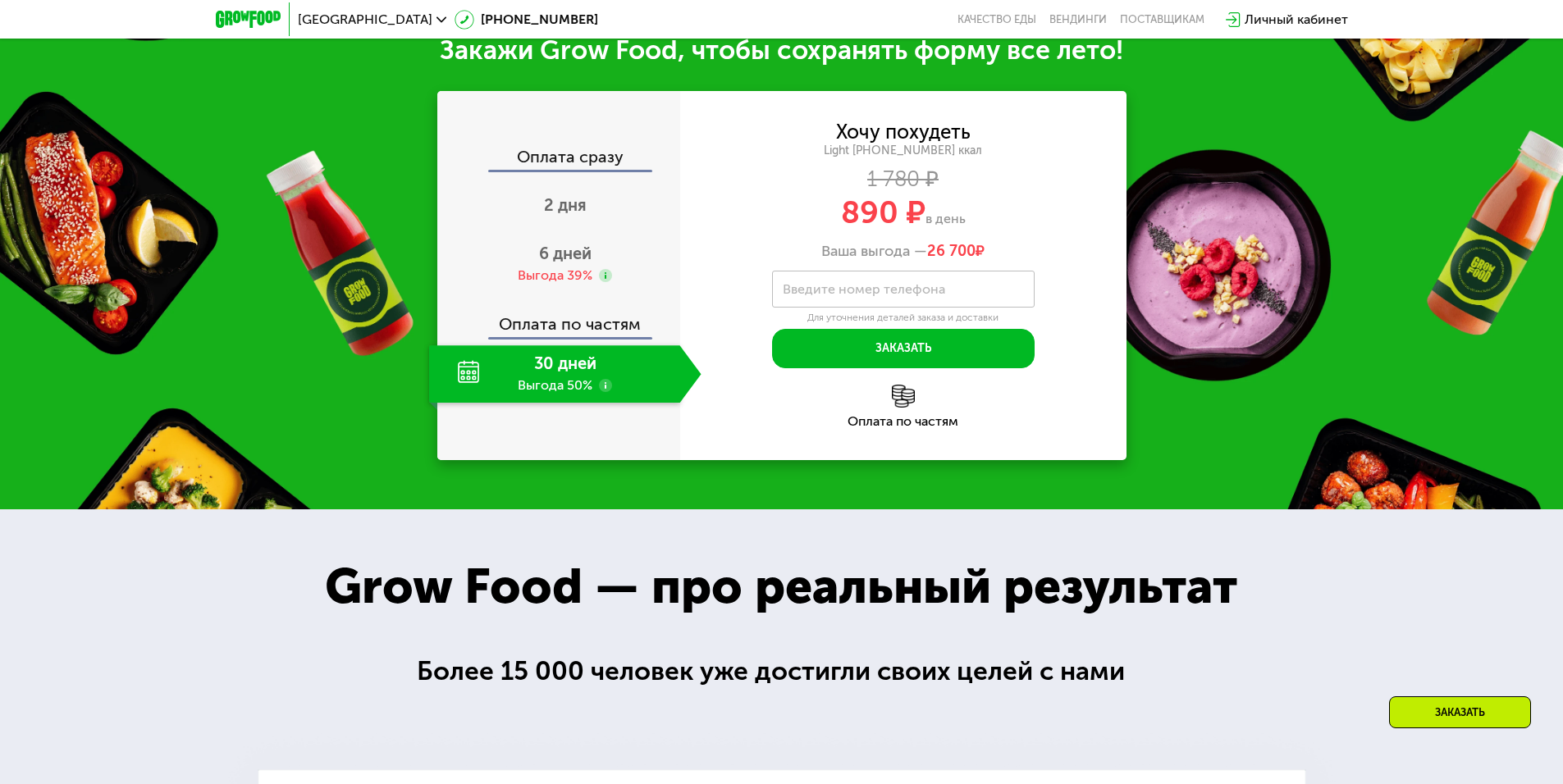
scroll to position [1813, 0]
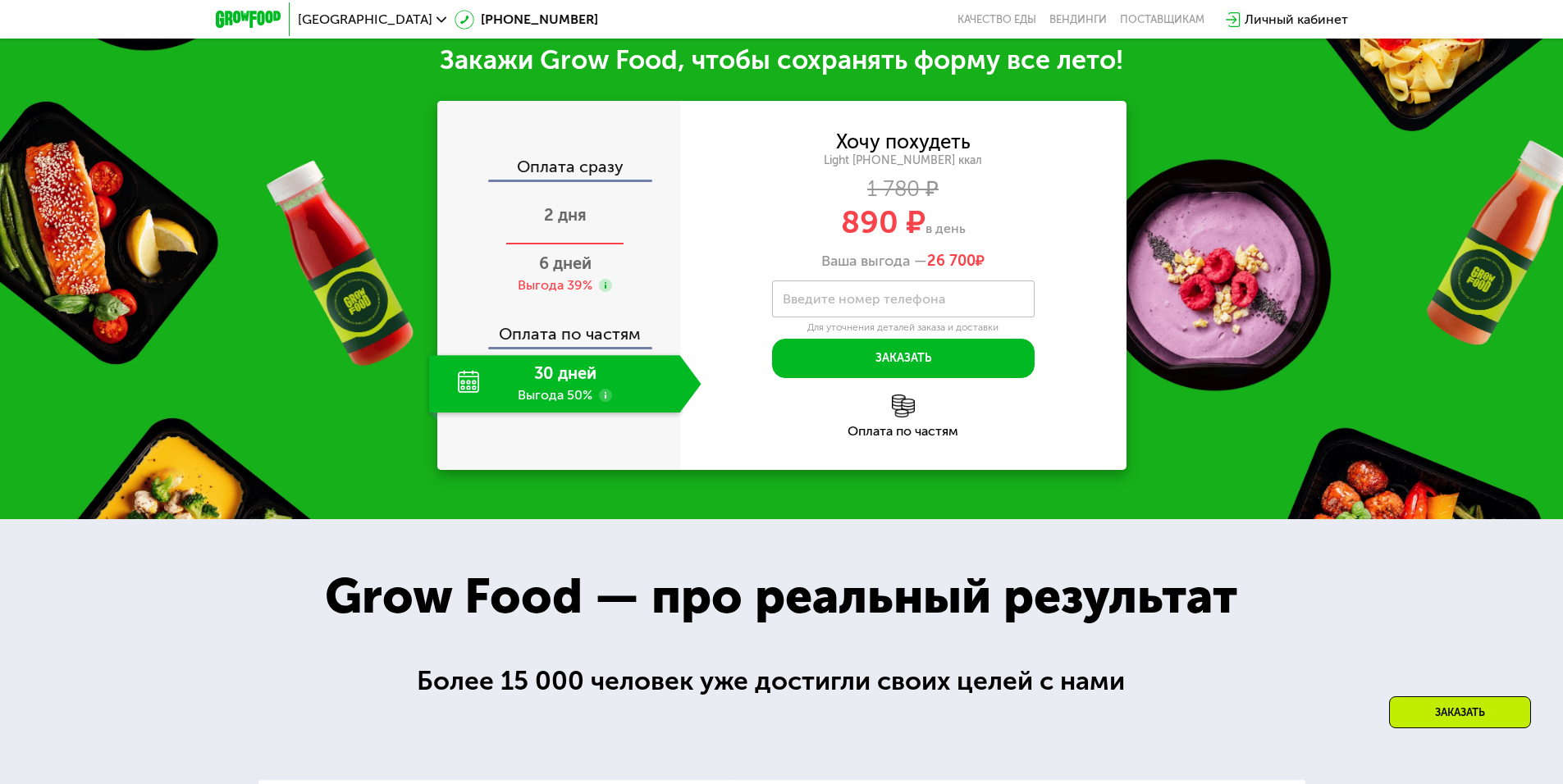
click at [567, 218] on span "2 дня" at bounding box center [565, 214] width 42 height 19
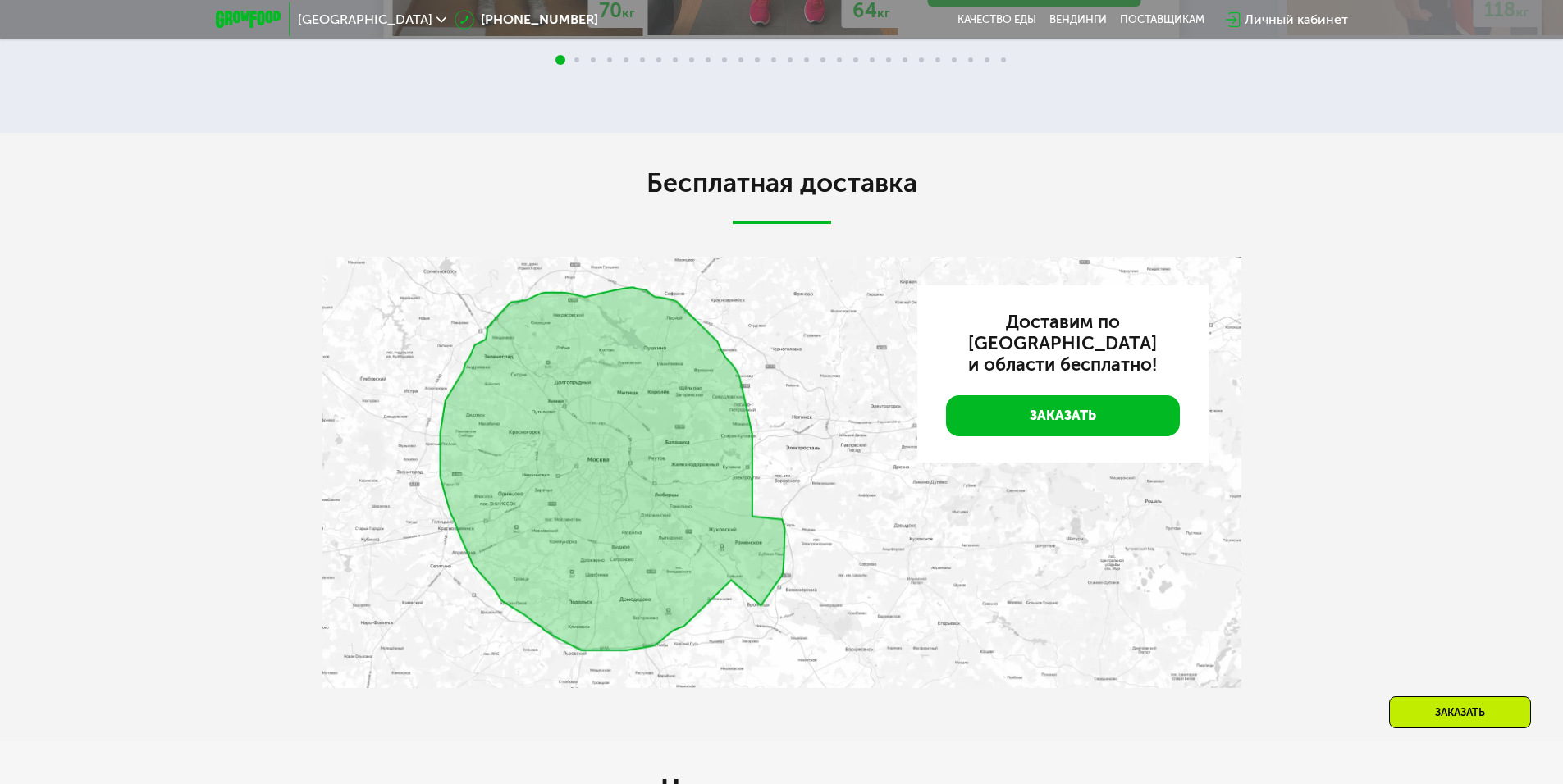
scroll to position [0, 0]
